Goal: Task Accomplishment & Management: Manage account settings

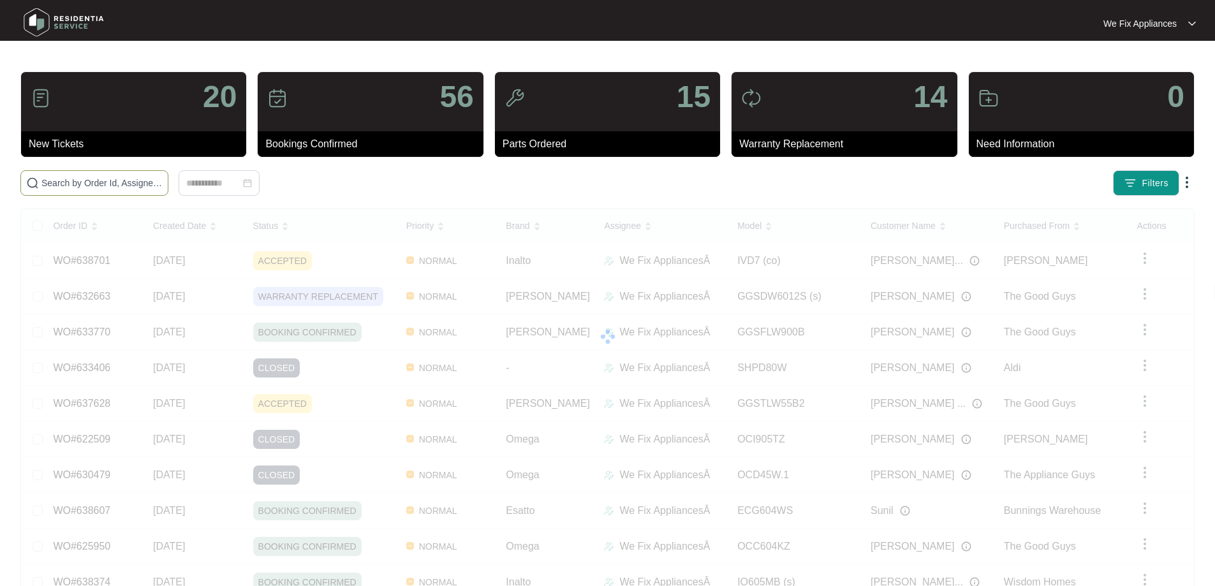
drag, startPoint x: 130, startPoint y: 193, endPoint x: 144, endPoint y: 189, distance: 14.7
drag, startPoint x: 144, startPoint y: 189, endPoint x: 139, endPoint y: 179, distance: 10.8
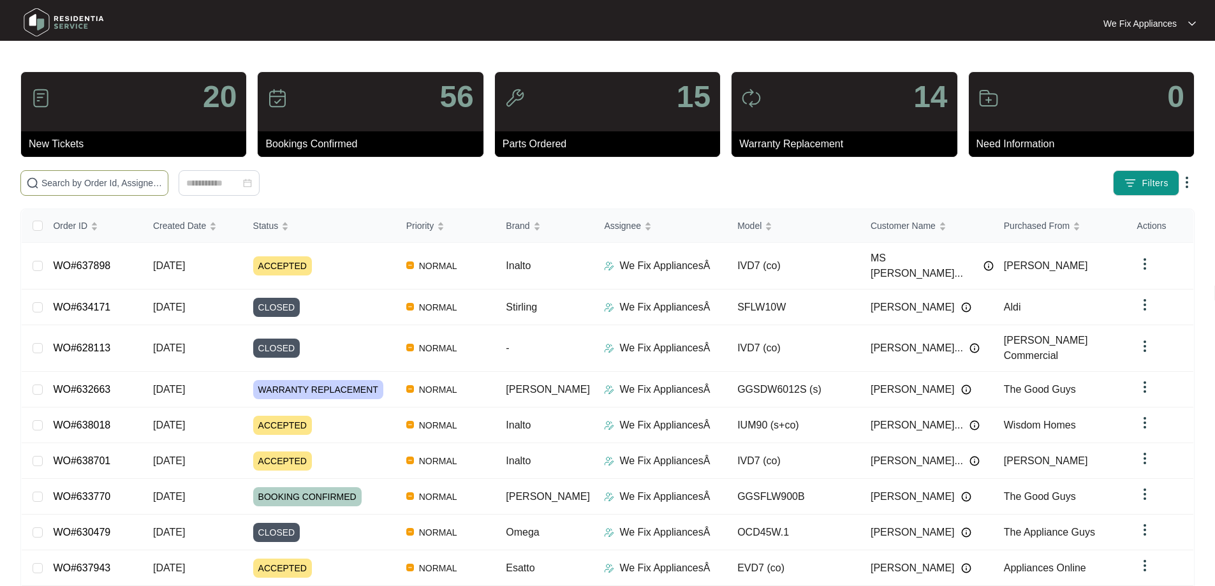
paste input "635108"
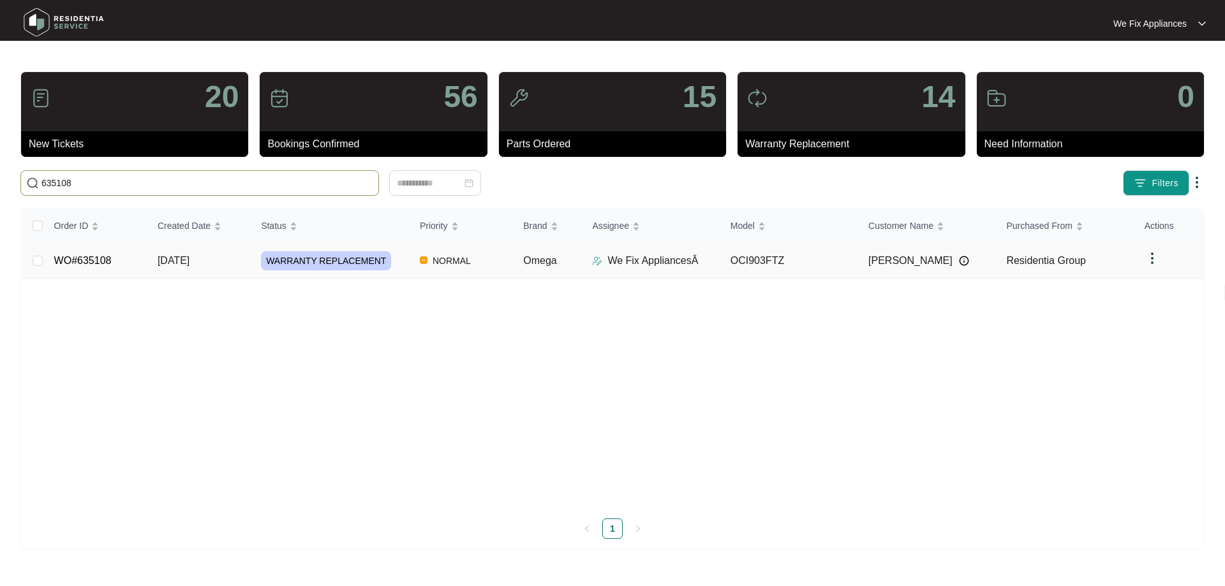
type input "635108"
click at [112, 257] on td "WO#635108" at bounding box center [95, 261] width 103 height 36
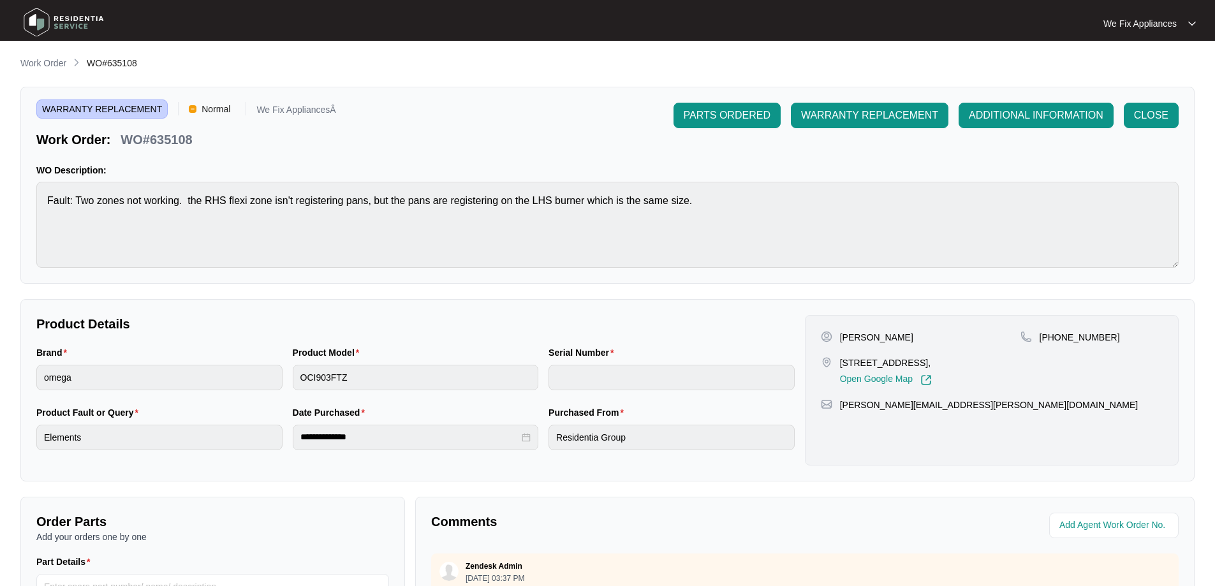
click at [66, 17] on img at bounding box center [63, 22] width 89 height 38
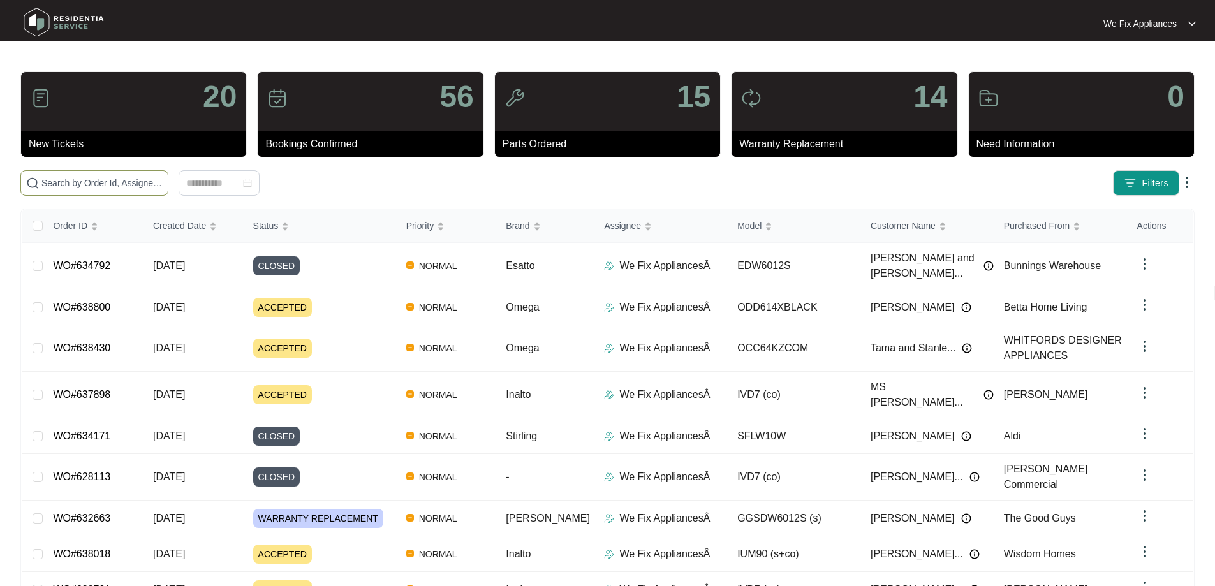
drag, startPoint x: 114, startPoint y: 175, endPoint x: 70, endPoint y: 188, distance: 45.6
paste input "638800"
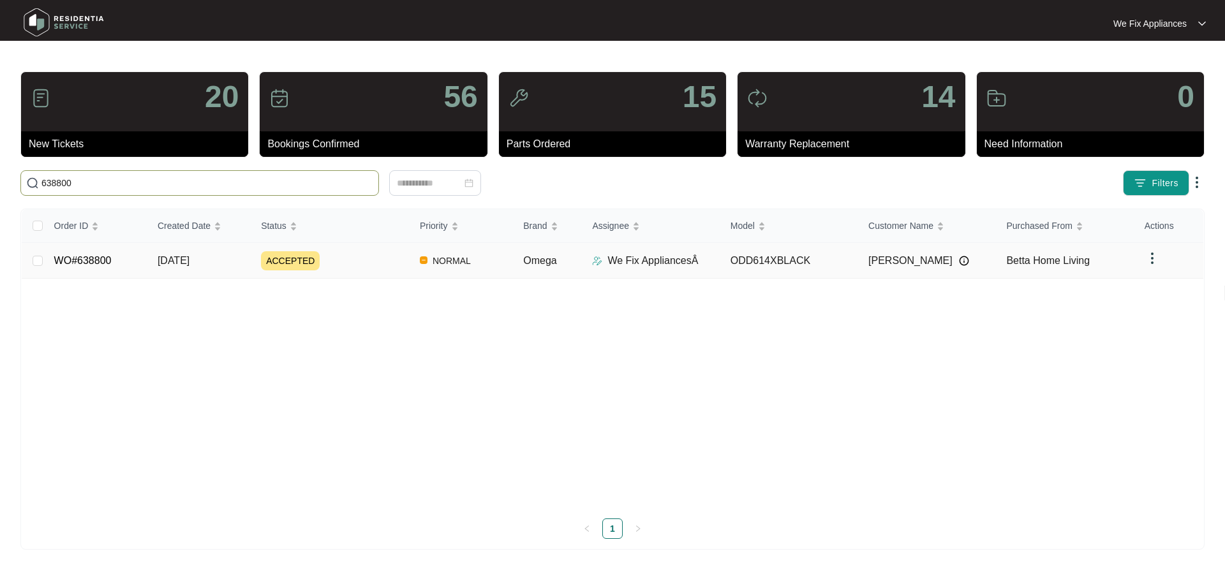
type input "638800"
click at [100, 260] on link "WO#638800" at bounding box center [82, 260] width 57 height 11
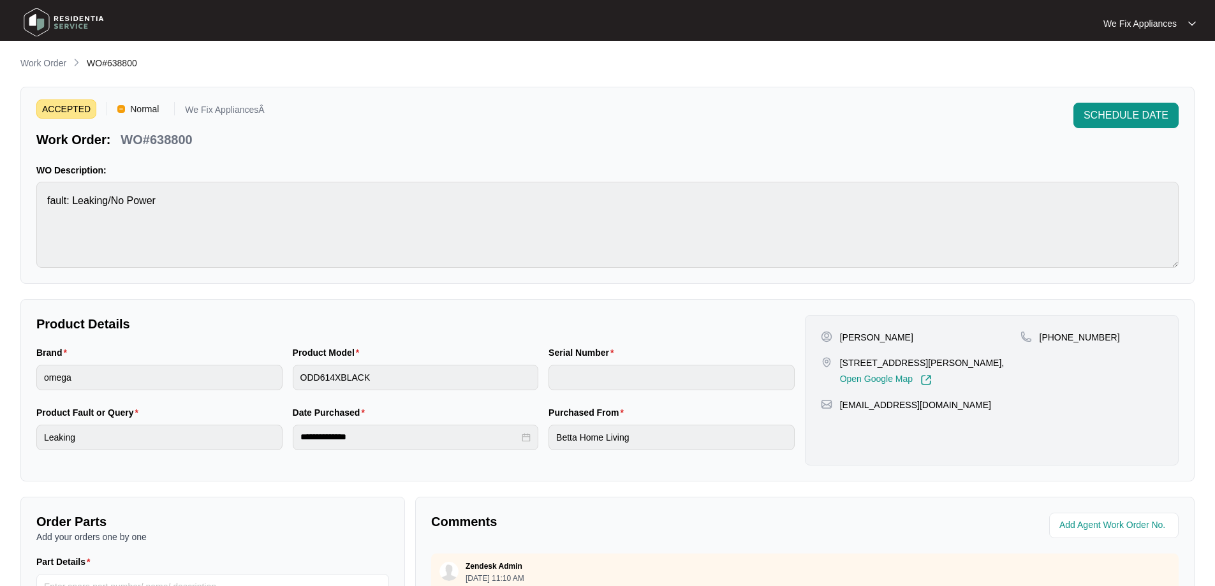
click at [66, 20] on img at bounding box center [63, 22] width 89 height 38
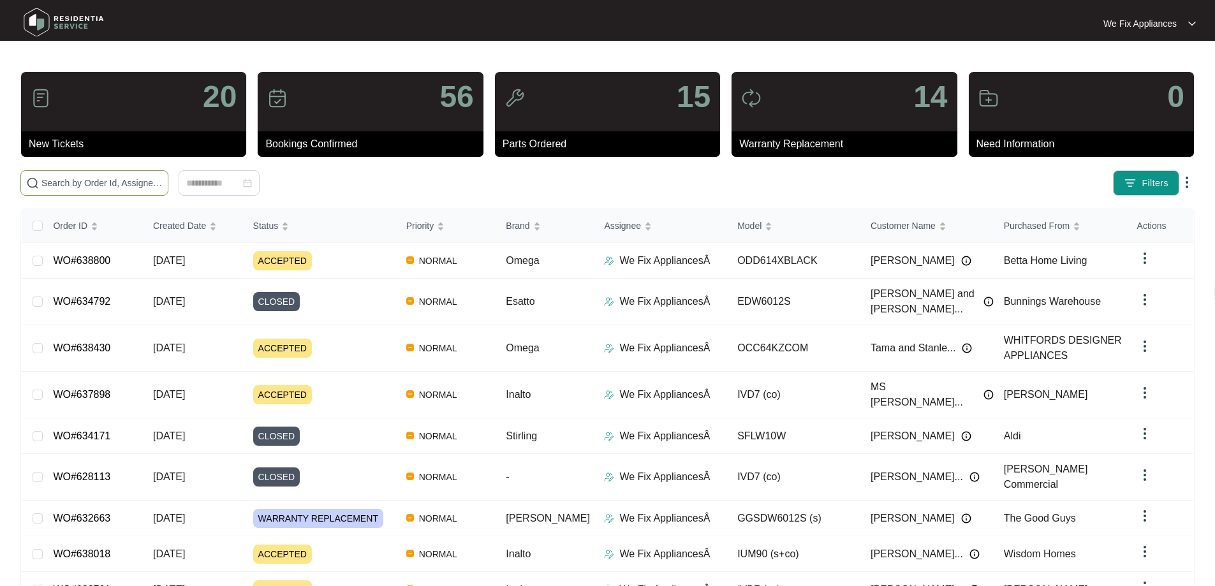
paste input "638800"
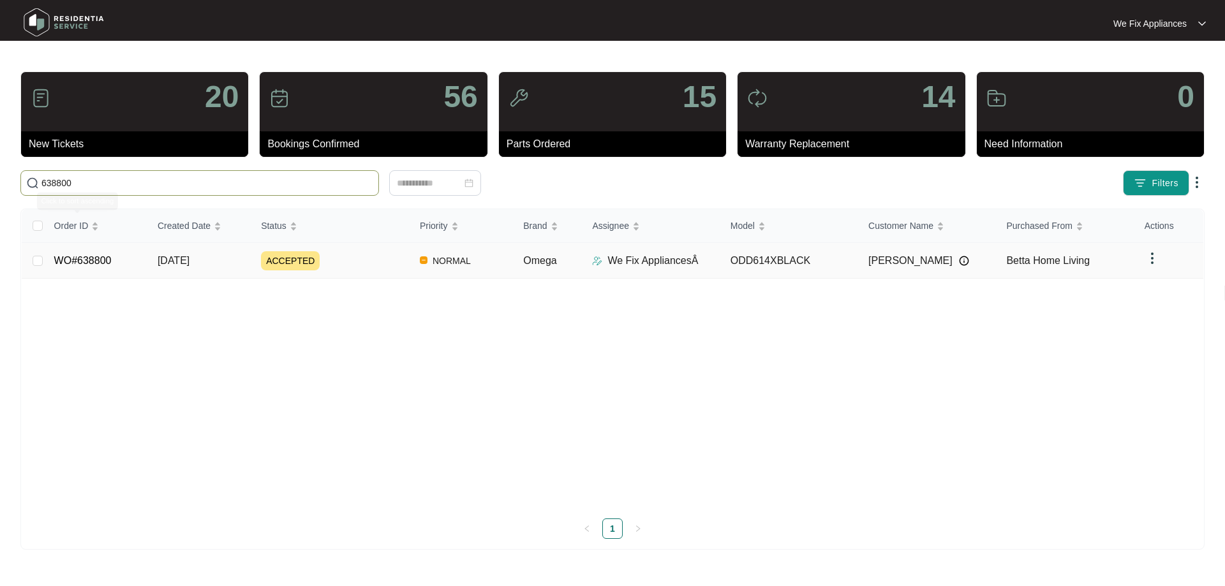
type input "638800"
click at [84, 251] on td "WO#638800" at bounding box center [95, 261] width 103 height 36
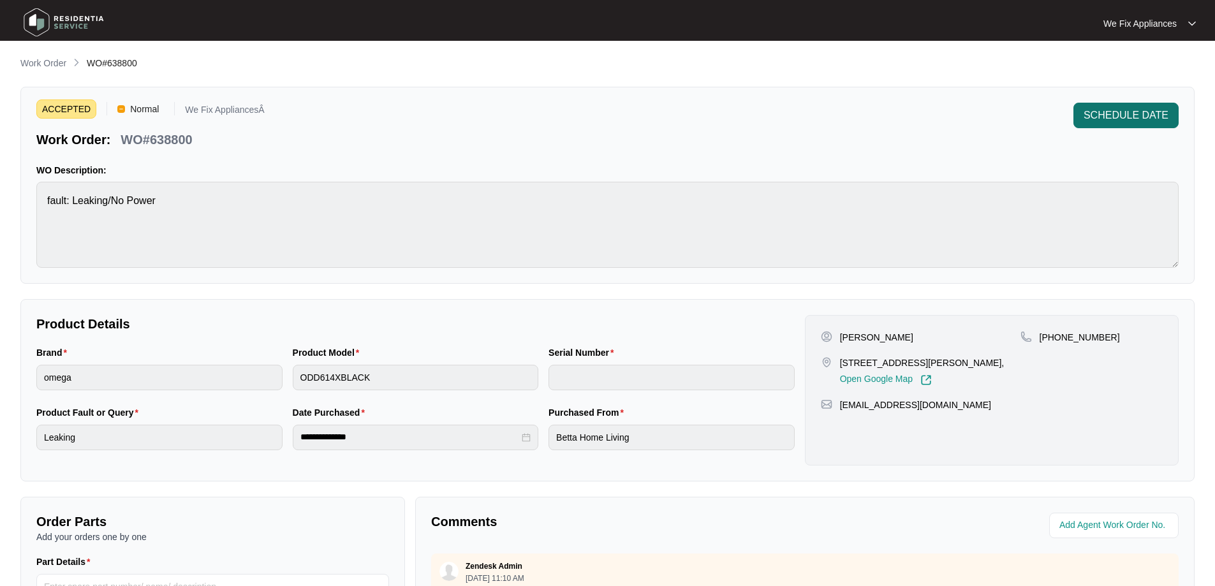
click at [1102, 112] on span "SCHEDULE DATE" at bounding box center [1126, 115] width 85 height 15
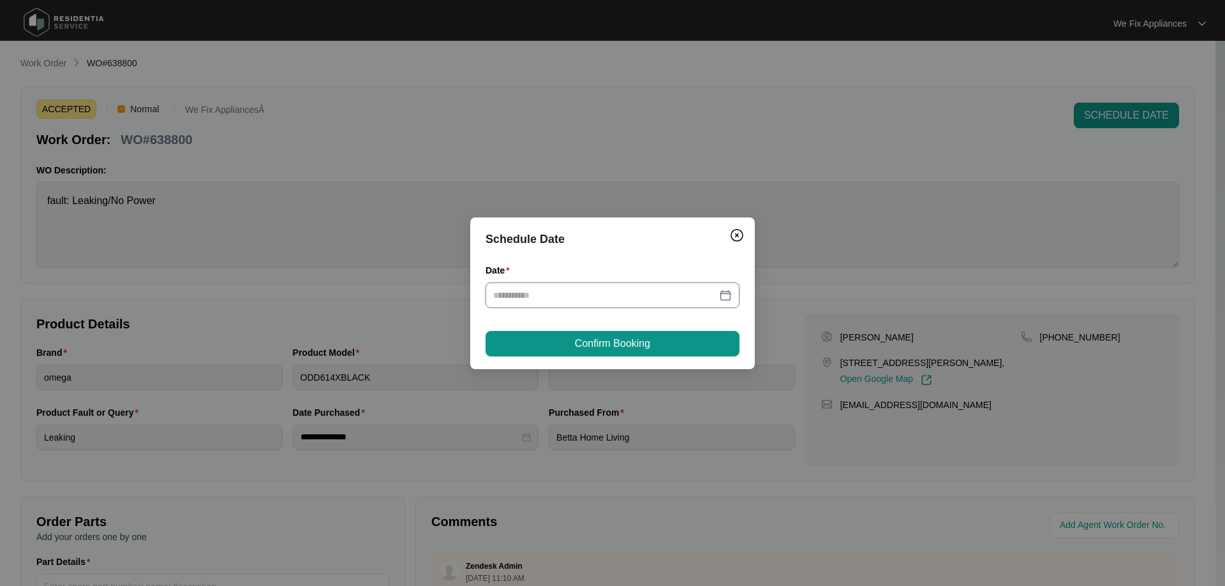
click at [551, 293] on input "Date" at bounding box center [604, 295] width 223 height 14
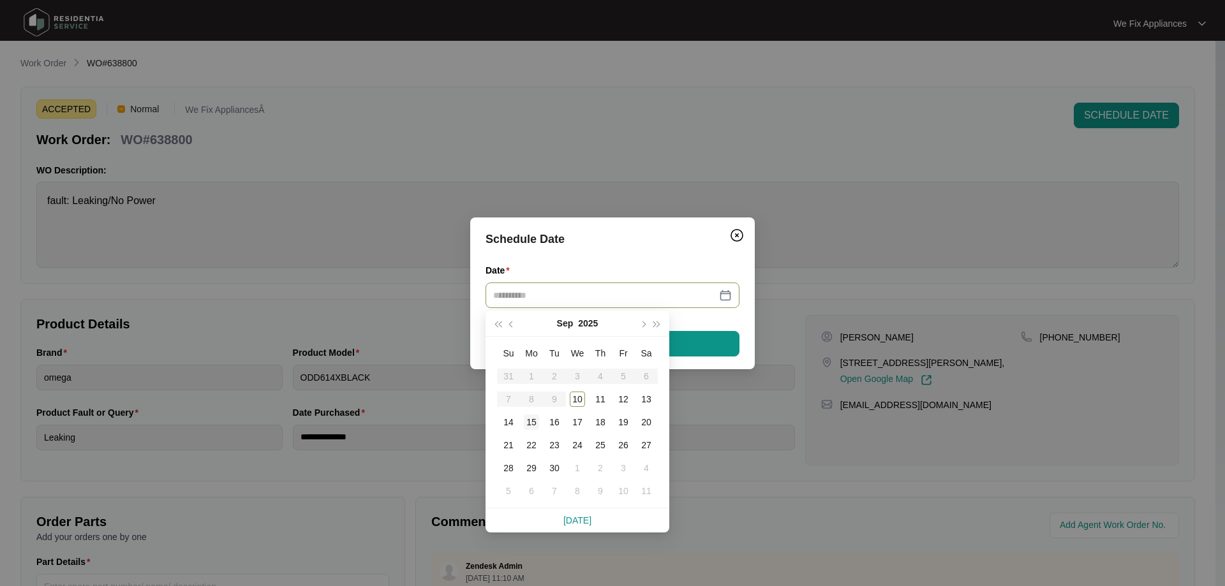
click at [536, 418] on div "15" at bounding box center [531, 422] width 15 height 15
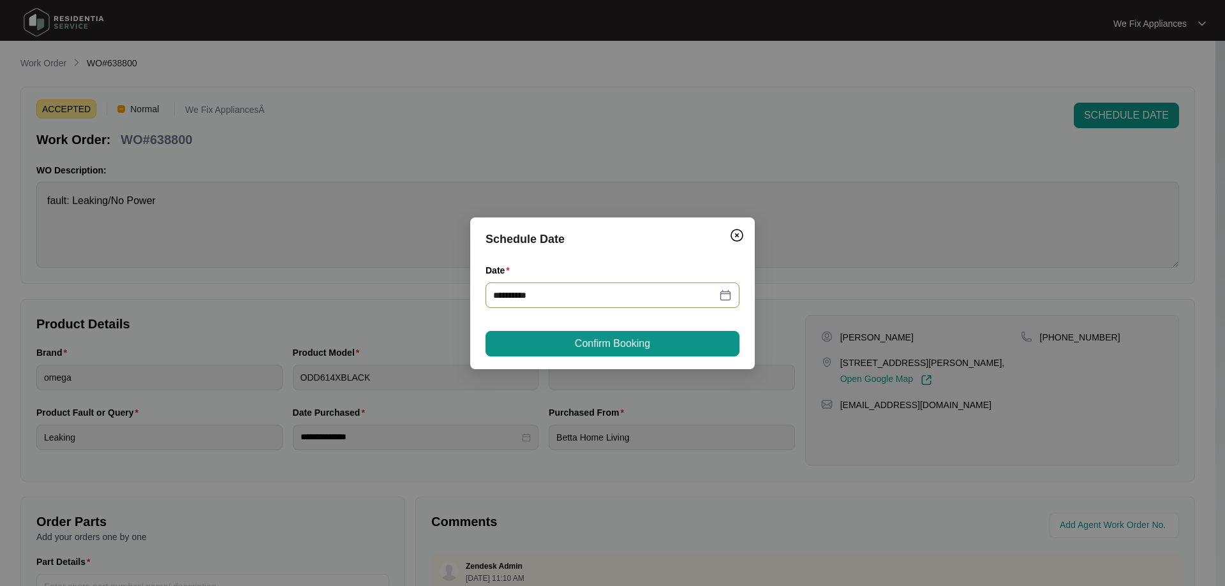
type input "**********"
click at [630, 342] on span "Confirm Booking" at bounding box center [612, 343] width 75 height 15
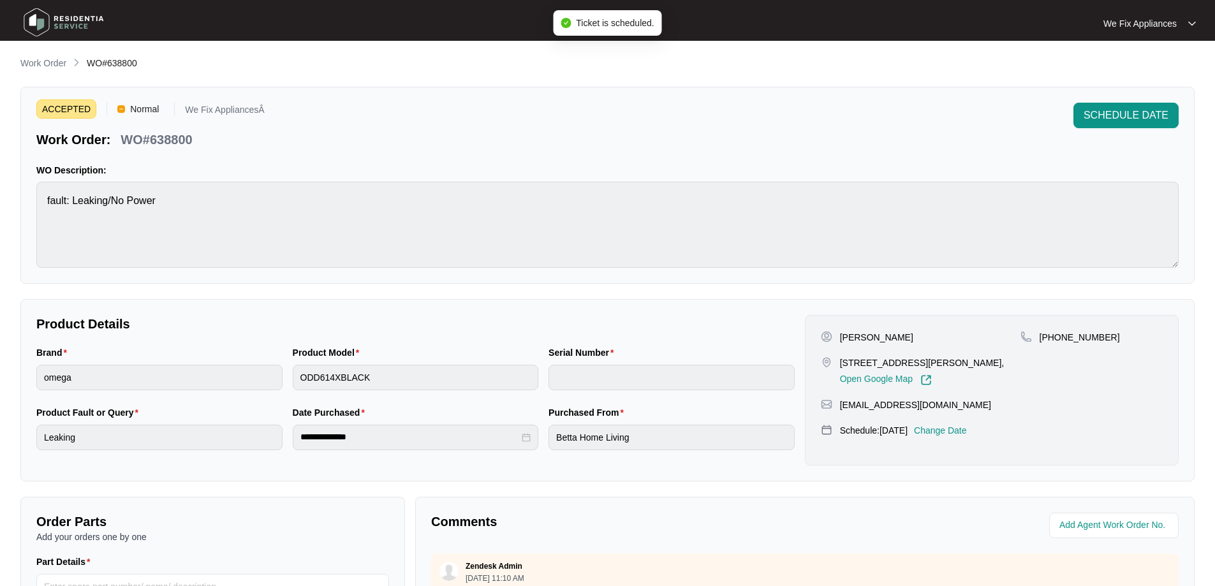
click at [64, 22] on img at bounding box center [63, 22] width 89 height 38
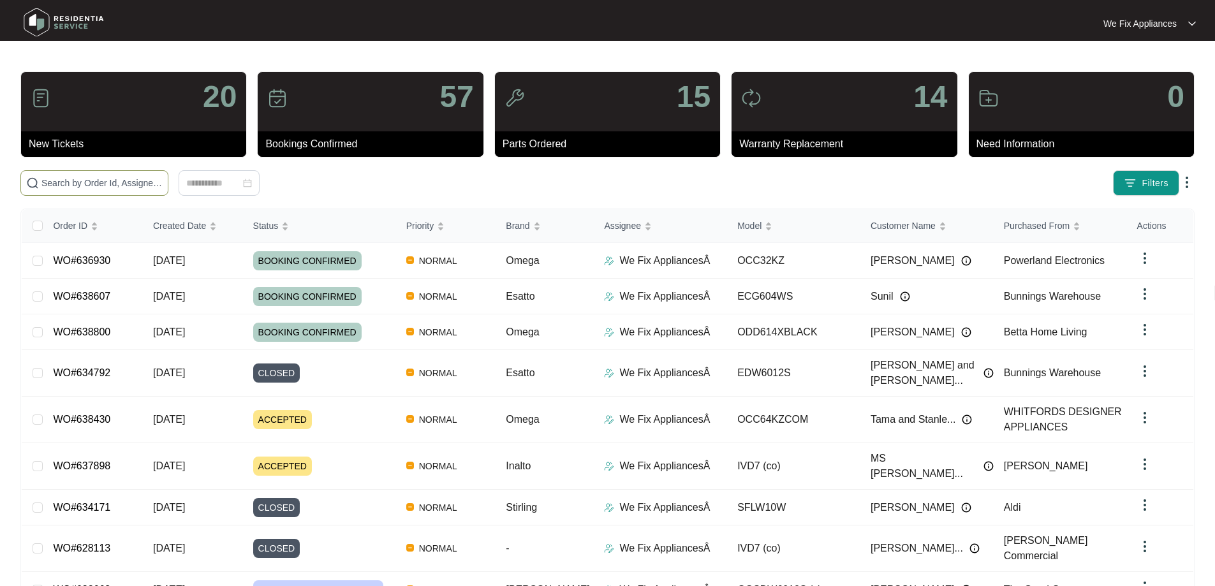
paste input "638430"
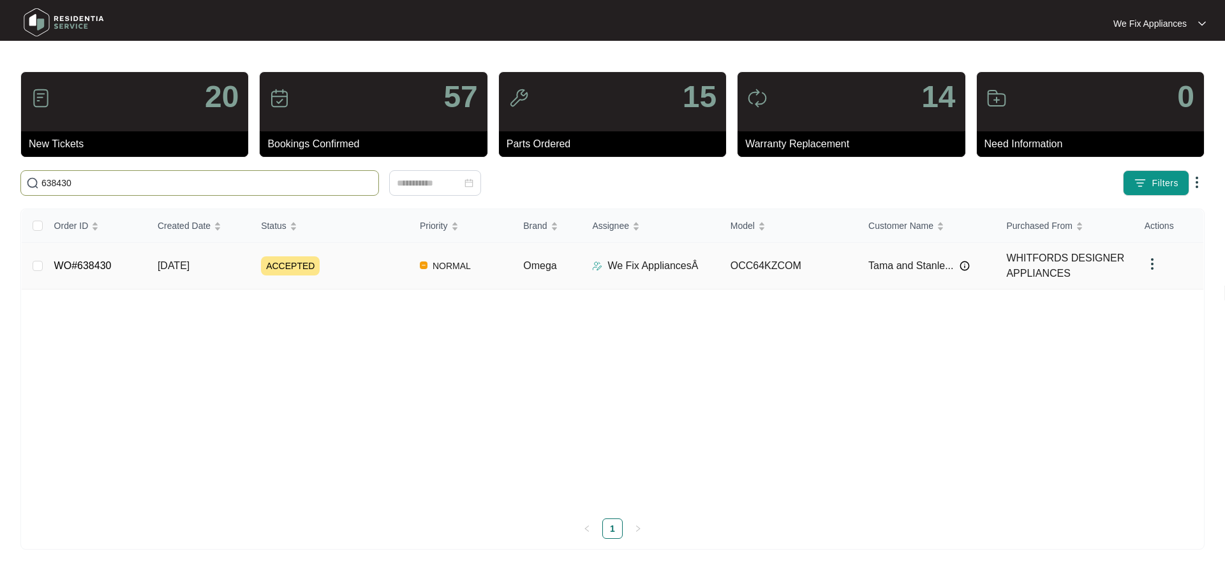
type input "638430"
click at [85, 262] on link "WO#638430" at bounding box center [82, 265] width 57 height 11
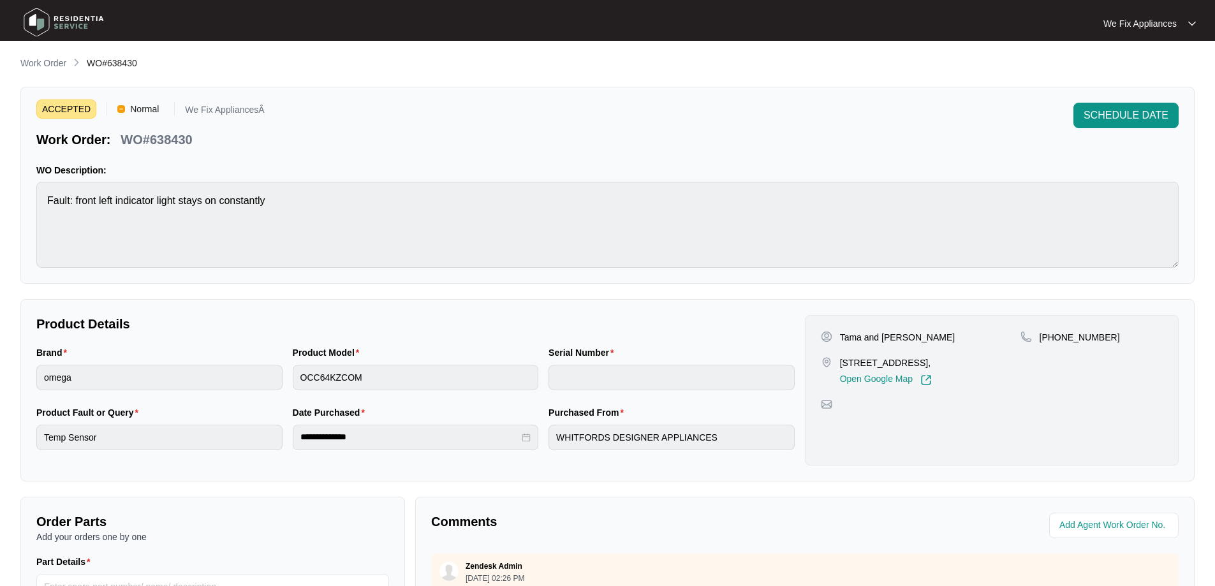
click at [1132, 123] on button "SCHEDULE DATE" at bounding box center [1125, 116] width 105 height 26
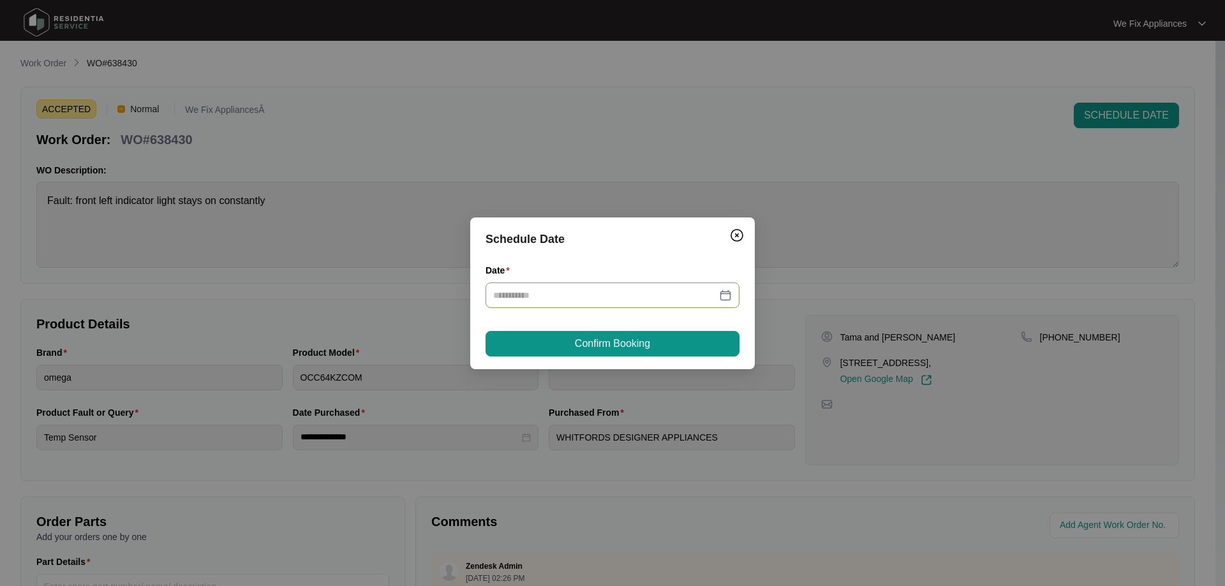
click at [615, 283] on div at bounding box center [612, 296] width 254 height 26
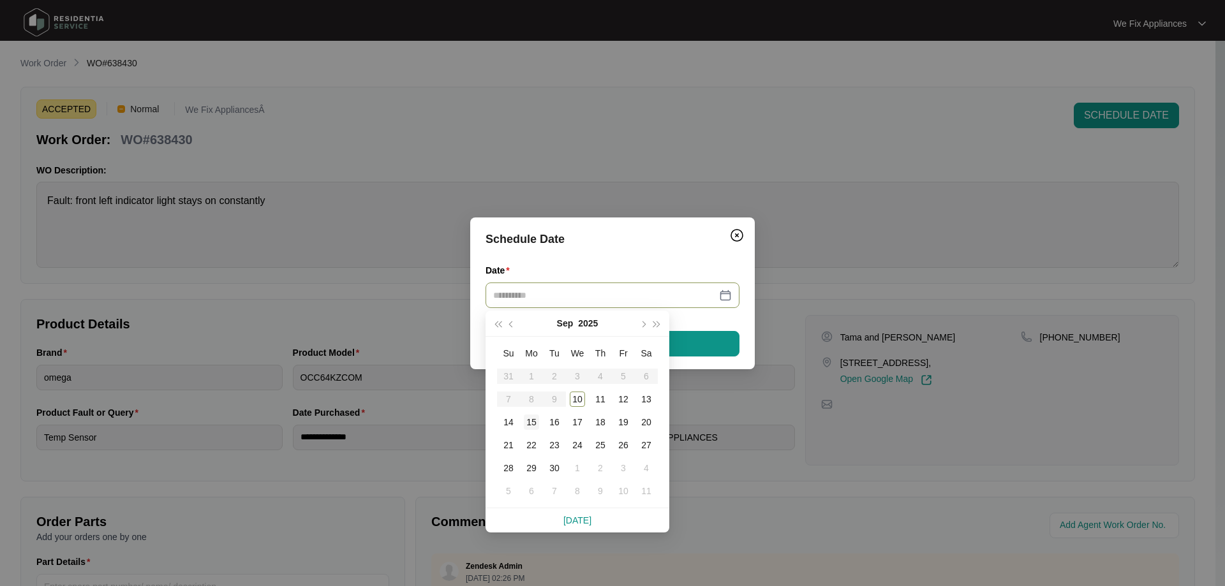
type input "**********"
click at [529, 425] on div "15" at bounding box center [531, 422] width 15 height 15
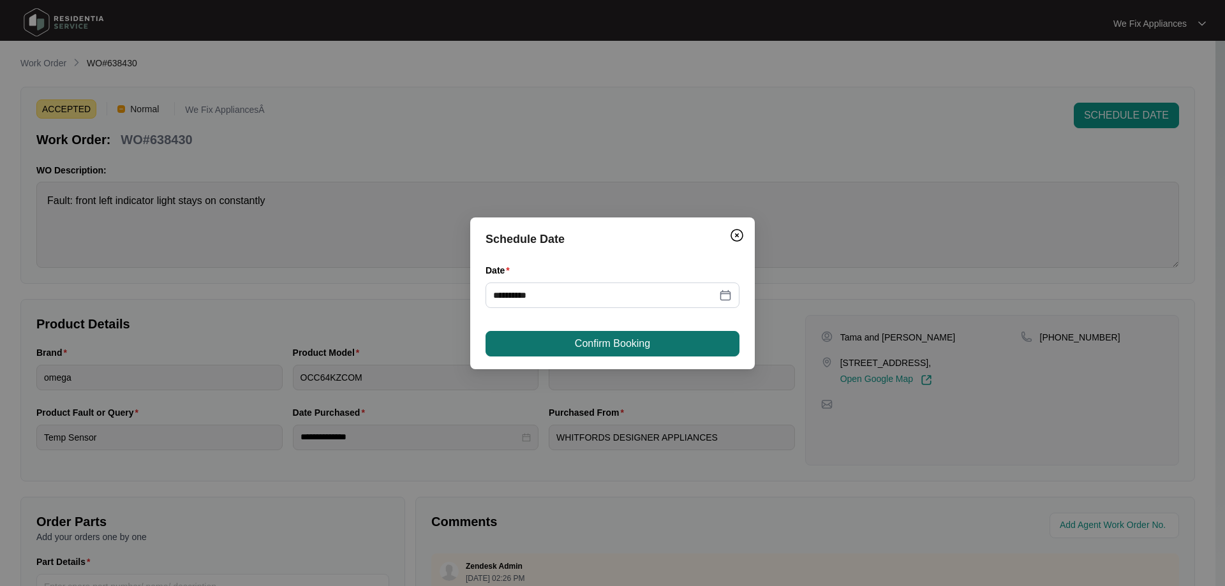
click at [584, 339] on span "Confirm Booking" at bounding box center [612, 343] width 75 height 15
